Goal: Find specific page/section: Find specific page/section

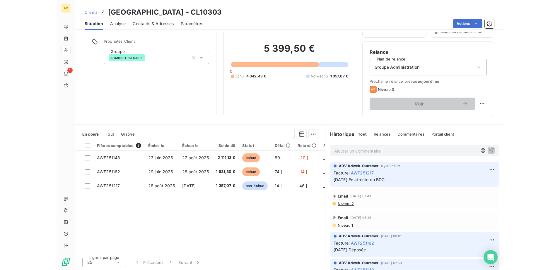
scroll to position [38, 0]
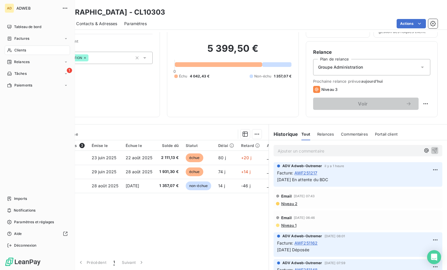
click at [21, 50] on span "Clients" at bounding box center [20, 50] width 12 height 5
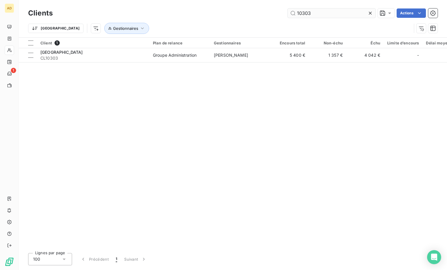
drag, startPoint x: 310, startPoint y: 13, endPoint x: 290, endPoint y: 16, distance: 20.4
click at [290, 16] on input "10303" at bounding box center [331, 12] width 88 height 9
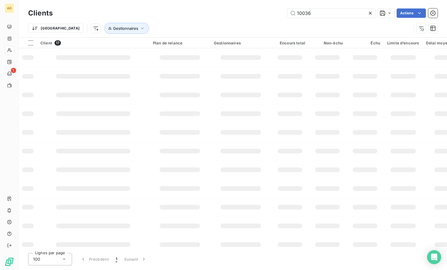
type input "10036"
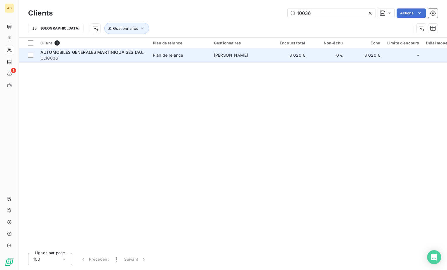
click at [240, 54] on span "[PERSON_NAME]" at bounding box center [231, 55] width 34 height 5
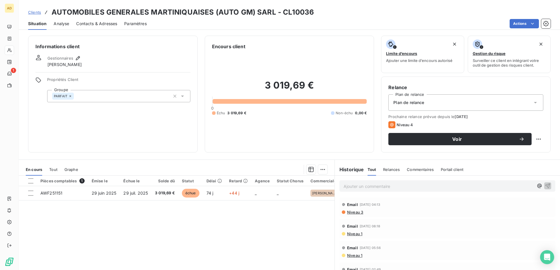
click at [106, 27] on div "Contacts & Adresses" at bounding box center [96, 24] width 41 height 12
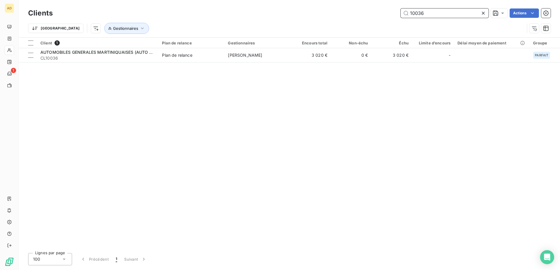
drag, startPoint x: 431, startPoint y: 16, endPoint x: 391, endPoint y: 20, distance: 40.0
click at [390, 20] on div "Clients 10036 Actions Trier Gestionnaires" at bounding box center [289, 22] width 522 height 30
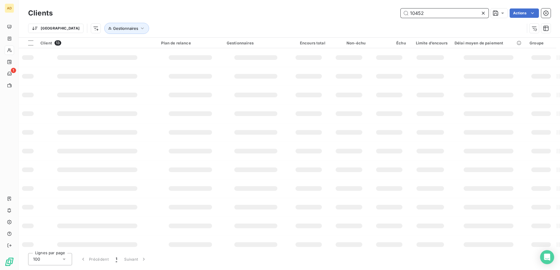
type input "10452"
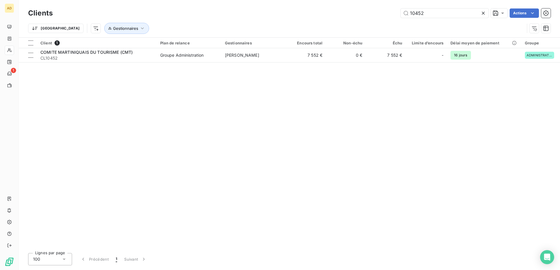
click at [171, 64] on div "Client 1 Plan de relance Gestionnaires Encours total Non-échu Échu Limite d’enc…" at bounding box center [289, 143] width 541 height 211
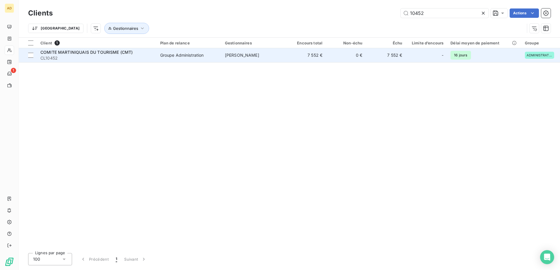
click at [171, 60] on td "Groupe Administration" at bounding box center [189, 55] width 65 height 14
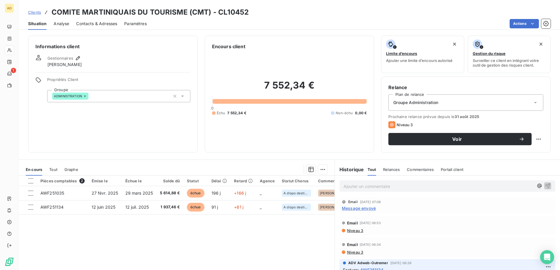
click at [362, 210] on span "Message envoyé" at bounding box center [359, 208] width 34 height 6
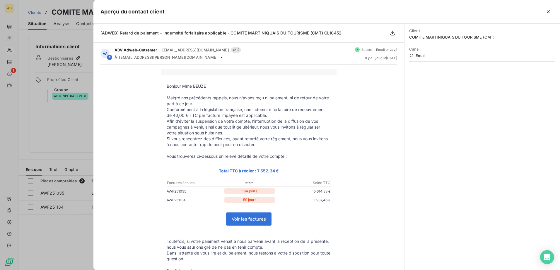
click at [15, 120] on div at bounding box center [280, 135] width 560 height 270
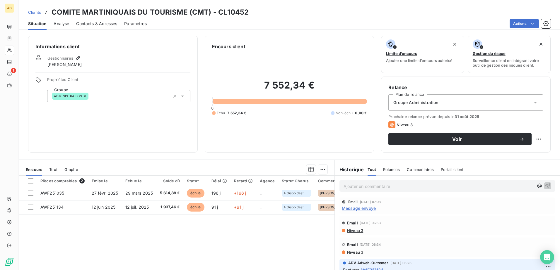
click at [37, 13] on span "Clients" at bounding box center [34, 12] width 13 height 5
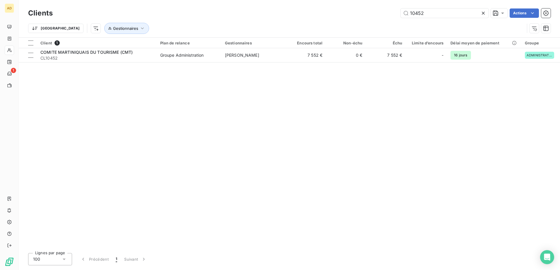
drag, startPoint x: 438, startPoint y: 16, endPoint x: 397, endPoint y: 16, distance: 41.0
click at [397, 16] on div "10452 Actions" at bounding box center [305, 12] width 490 height 9
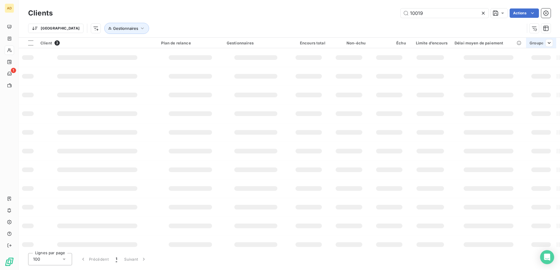
type input "10019"
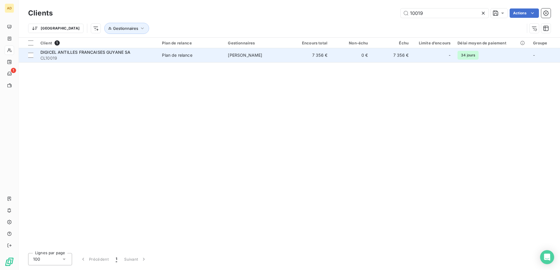
click at [101, 54] on span "DIGICEL ANTILLES FRANCAISES GUYANE SA" at bounding box center [85, 52] width 90 height 5
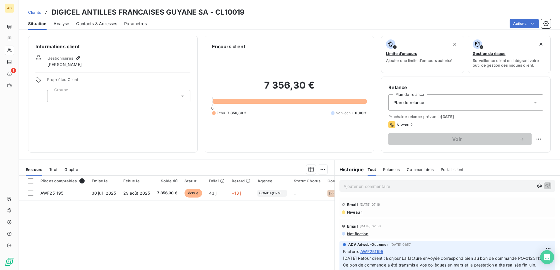
click at [40, 13] on span "Clients" at bounding box center [34, 12] width 13 height 5
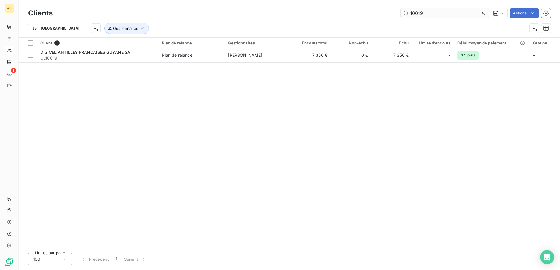
drag, startPoint x: 425, startPoint y: 11, endPoint x: 406, endPoint y: 16, distance: 19.5
click at [406, 16] on input "10019" at bounding box center [444, 12] width 88 height 9
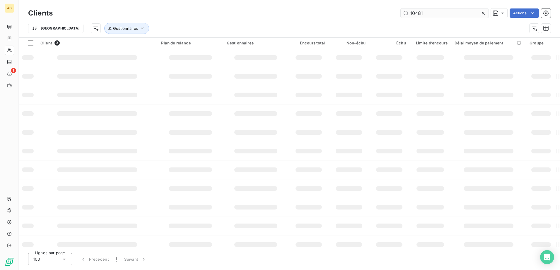
type input "10481"
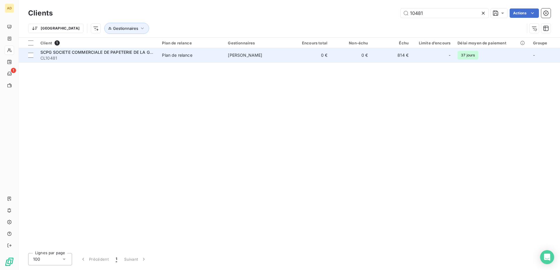
click at [224, 57] on td "Plan de relance" at bounding box center [191, 55] width 66 height 14
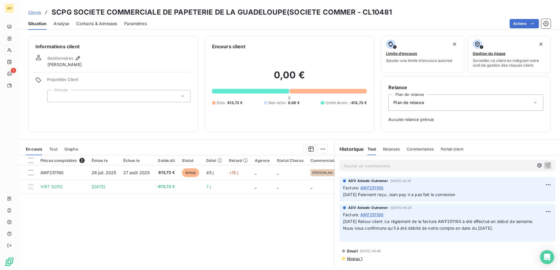
click at [37, 12] on span "Clients" at bounding box center [34, 12] width 13 height 5
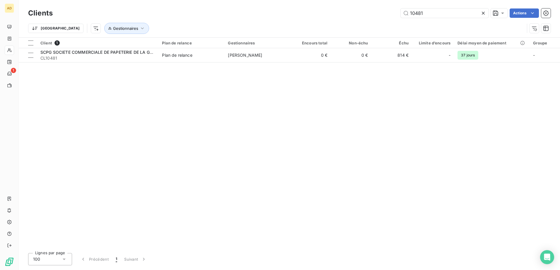
drag, startPoint x: 432, startPoint y: 17, endPoint x: 397, endPoint y: 17, distance: 34.5
click at [397, 17] on div "10481 Actions" at bounding box center [305, 12] width 490 height 9
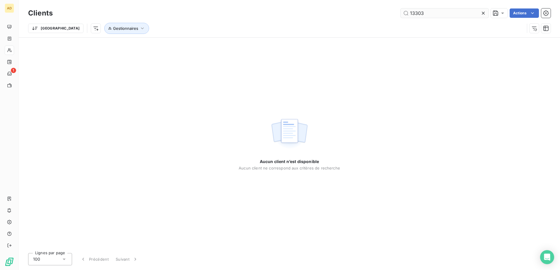
click at [415, 13] on input "13303" at bounding box center [444, 12] width 88 height 9
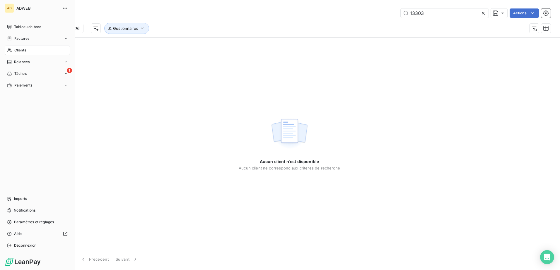
click at [22, 50] on span "Clients" at bounding box center [20, 50] width 12 height 5
click at [22, 51] on span "Clients" at bounding box center [20, 50] width 12 height 5
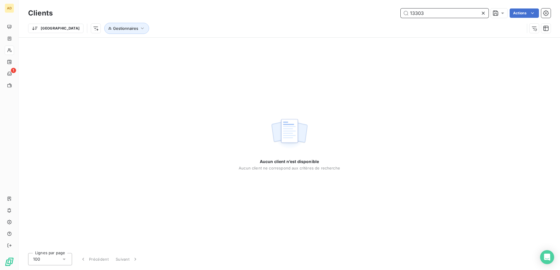
click at [418, 11] on input "13303" at bounding box center [444, 12] width 88 height 9
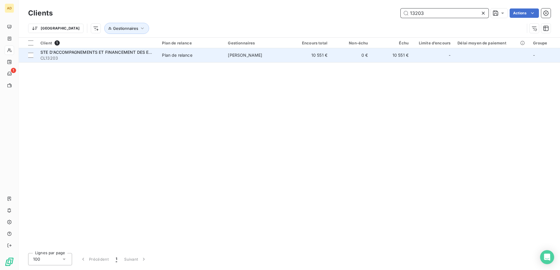
type input "13203"
click at [236, 60] on td "[PERSON_NAME]" at bounding box center [257, 55] width 66 height 14
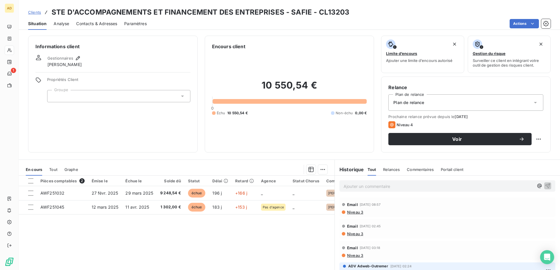
click at [348, 214] on span "Niveau 3" at bounding box center [354, 212] width 17 height 5
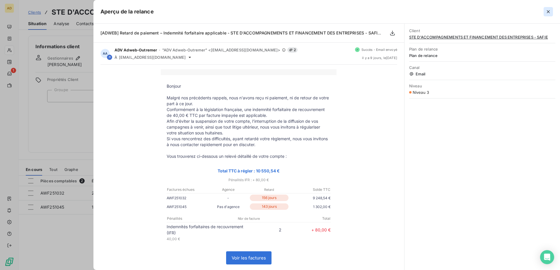
click at [446, 11] on icon "button" at bounding box center [548, 12] width 6 height 6
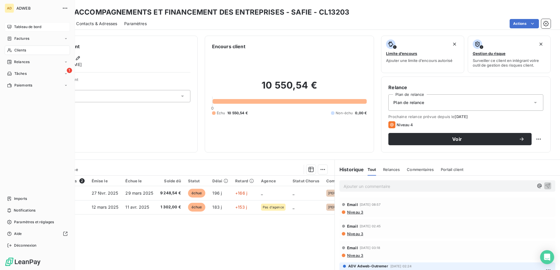
click at [18, 29] on span "Tableau de bord" at bounding box center [27, 26] width 27 height 5
